Goal: Use online tool/utility

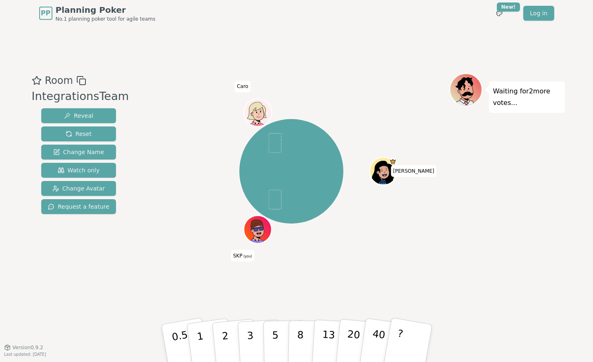
click at [258, 221] on icon at bounding box center [257, 224] width 12 height 9
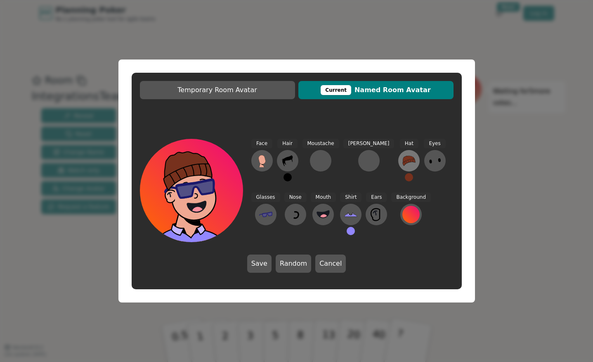
click at [403, 160] on icon at bounding box center [409, 160] width 13 height 13
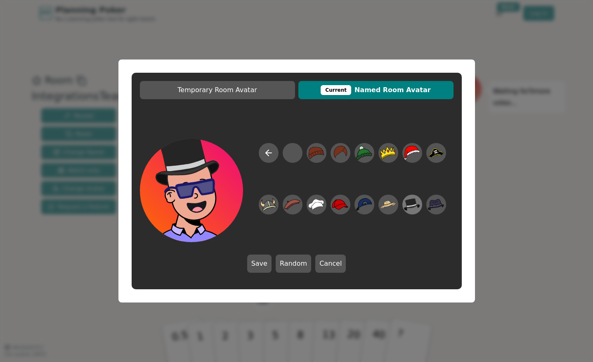
click at [415, 206] on icon at bounding box center [412, 204] width 16 height 12
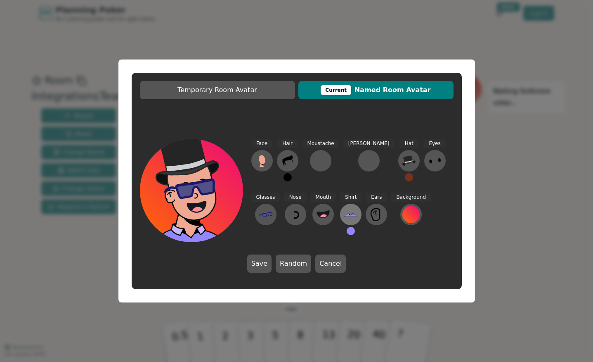
click at [344, 212] on icon at bounding box center [350, 214] width 13 height 13
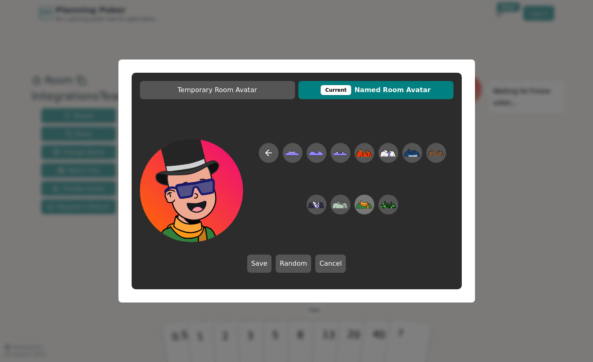
click at [368, 205] on icon at bounding box center [368, 206] width 2 height 5
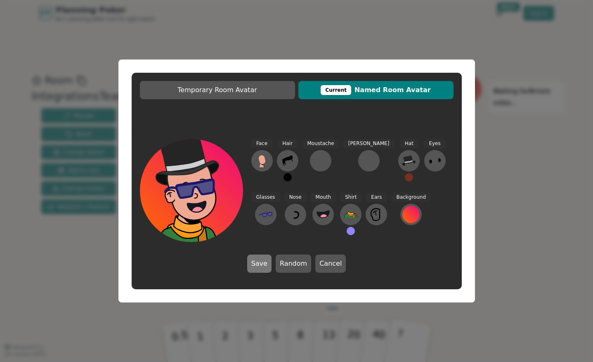
click at [263, 267] on button "Save" at bounding box center [259, 263] width 24 height 18
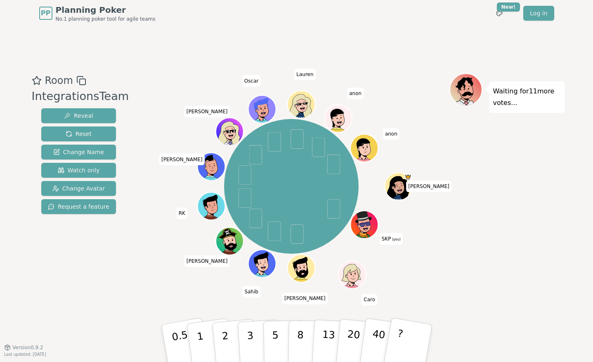
click at [359, 218] on icon at bounding box center [363, 217] width 10 height 3
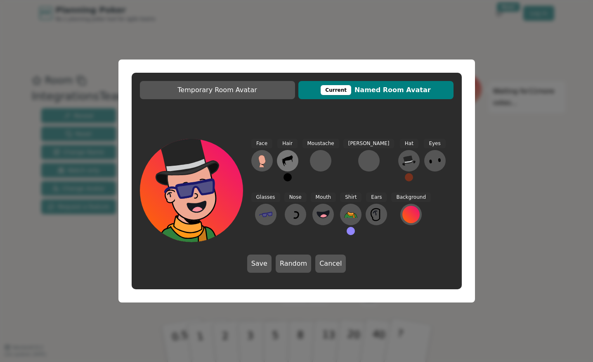
click at [291, 158] on icon at bounding box center [287, 160] width 10 height 11
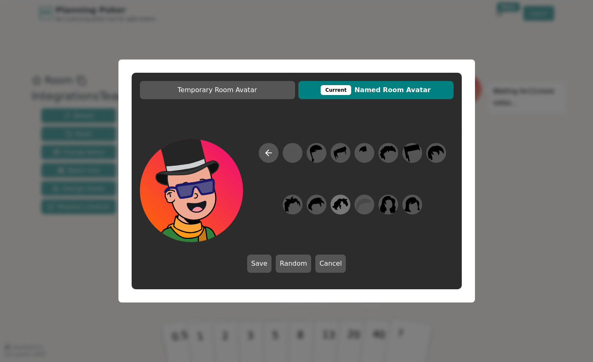
click at [344, 208] on icon at bounding box center [340, 204] width 16 height 19
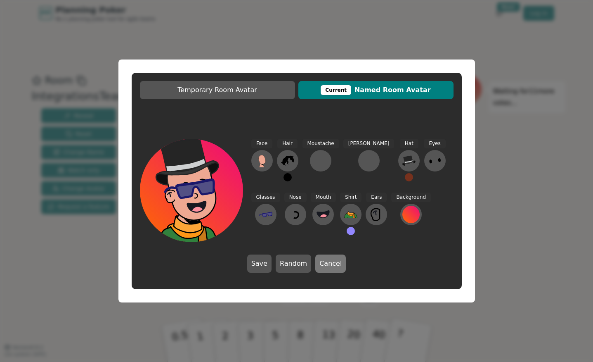
click at [329, 262] on button "Cancel" at bounding box center [330, 263] width 31 height 18
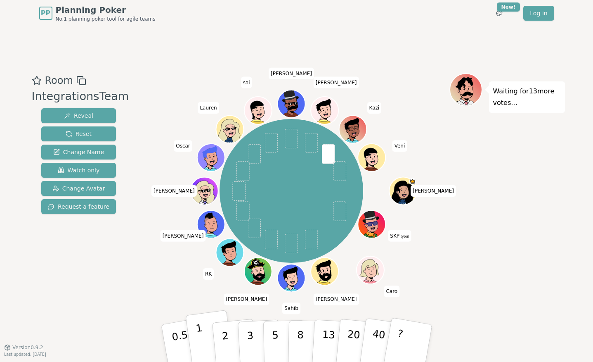
click at [197, 343] on button "1" at bounding box center [209, 343] width 49 height 67
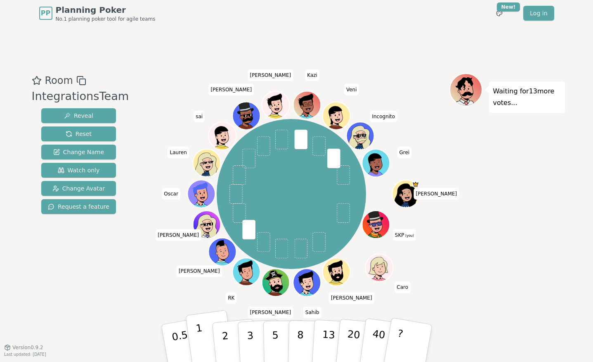
click at [196, 339] on button "1" at bounding box center [209, 343] width 49 height 67
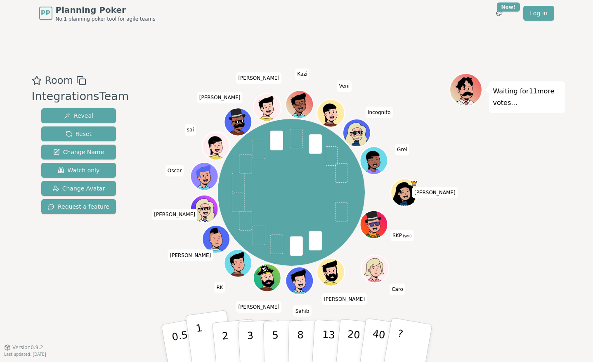
click at [194, 338] on button "1" at bounding box center [209, 343] width 49 height 67
